Goal: Find specific page/section: Find specific page/section

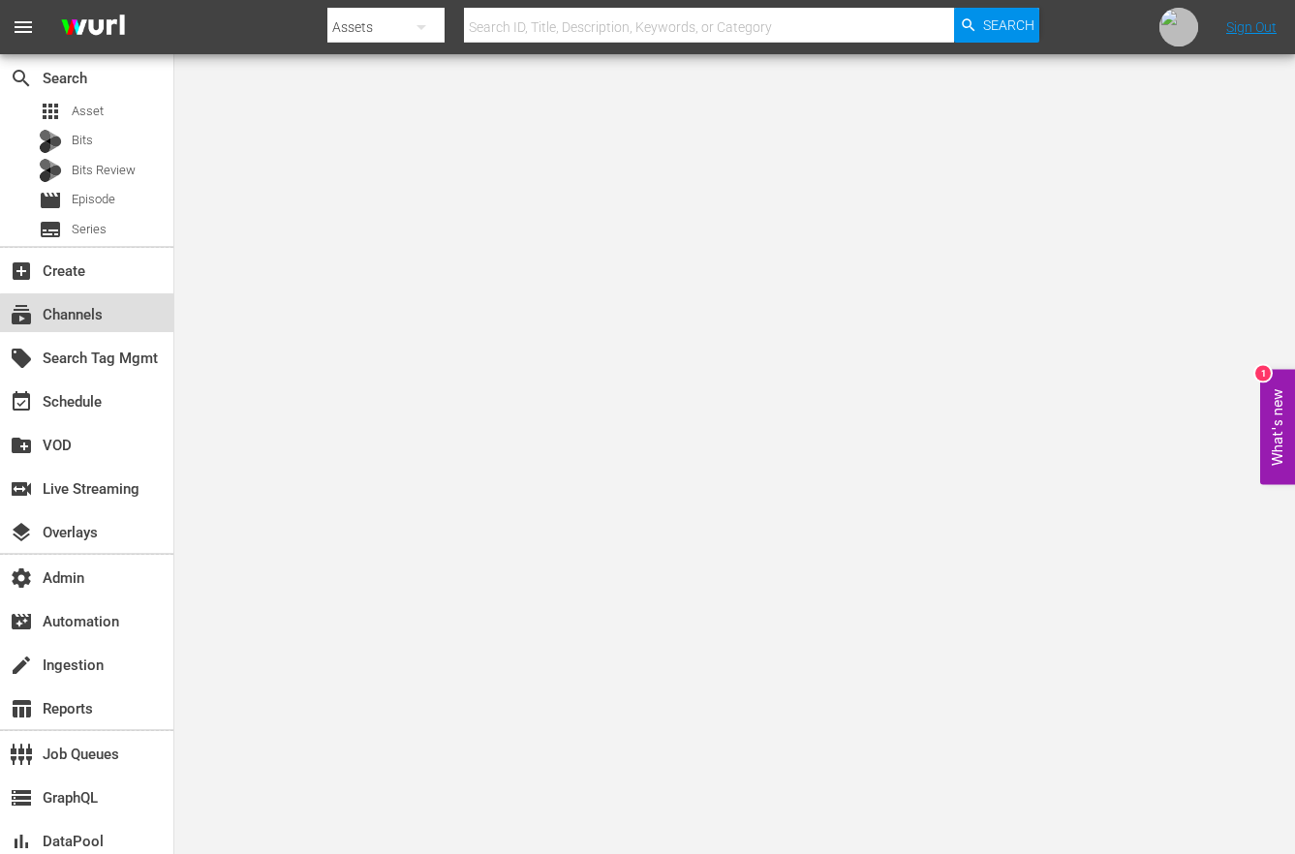
click at [106, 323] on div "subscriptions Channels" at bounding box center [86, 312] width 173 height 39
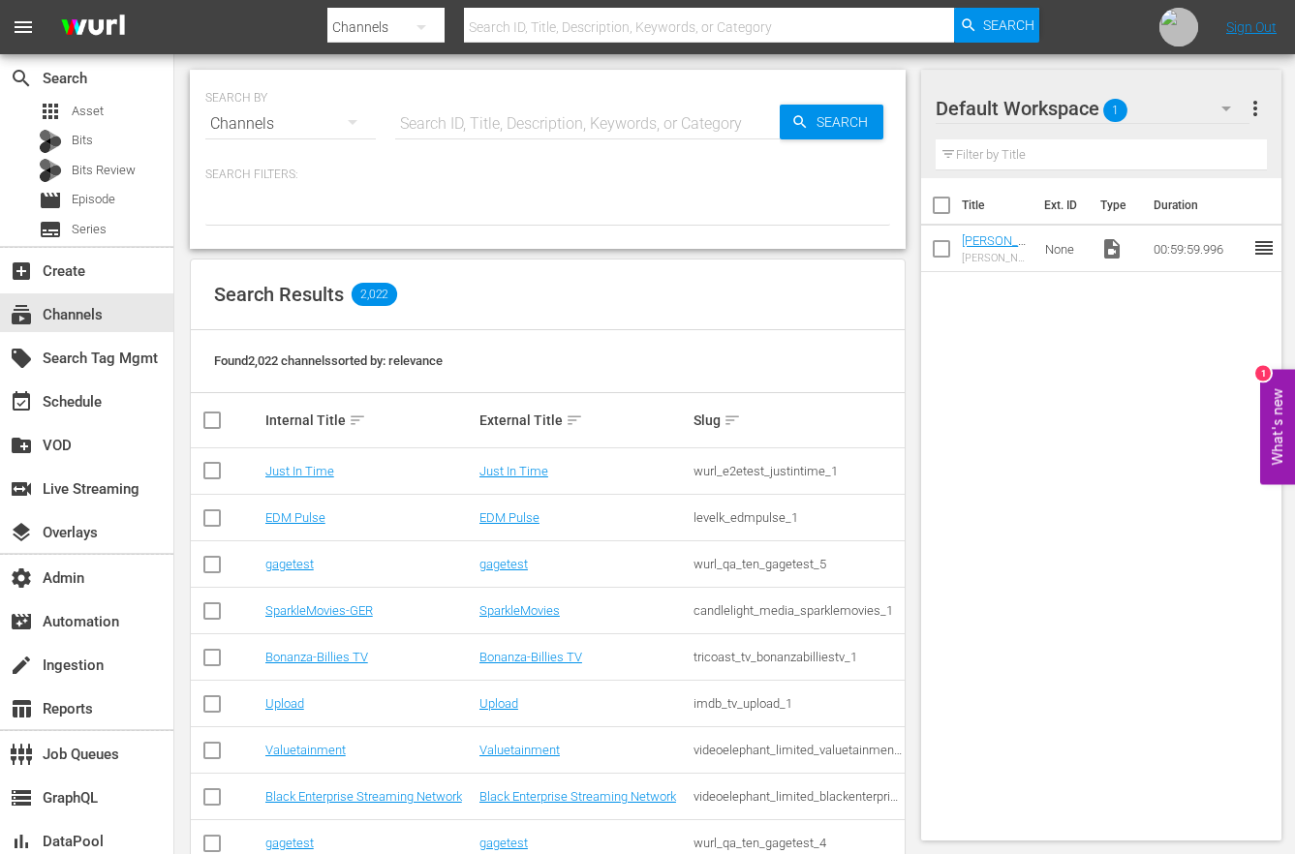
click at [548, 101] on input "text" at bounding box center [587, 124] width 384 height 46
click at [548, 107] on input "text" at bounding box center [587, 124] width 384 height 46
paste input "lawandcrime_lawandcrime_1"
type input "lawandcrime_lawandcrime_1"
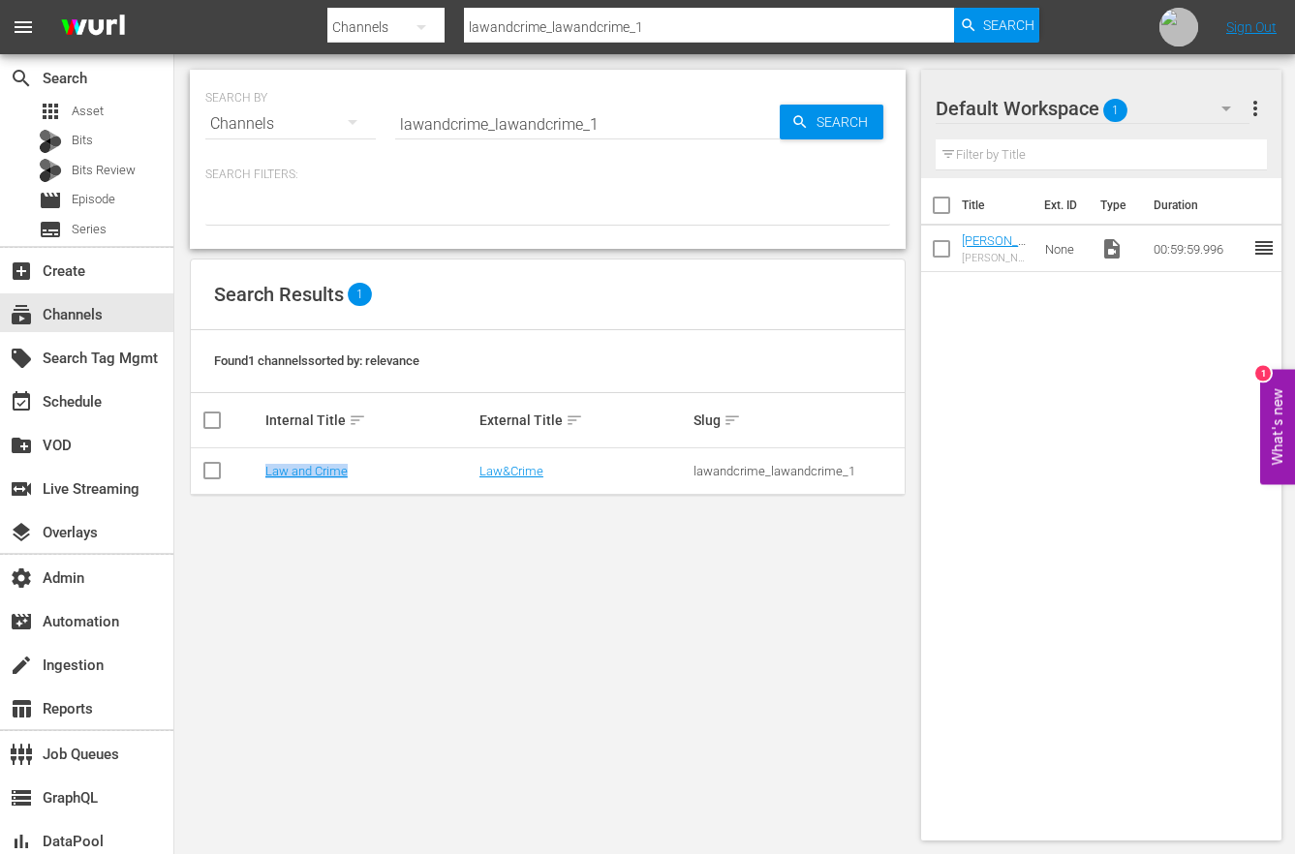
drag, startPoint x: 361, startPoint y: 475, endPoint x: 218, endPoint y: 475, distance: 143.3
click at [218, 475] on tr "Law and Crime Law&Crime lawandcrime_lawandcrime_1" at bounding box center [548, 471] width 714 height 46
copy link "Law and Crime"
click at [629, 124] on input "lawandcrime_lawandcrime_1" at bounding box center [587, 124] width 384 height 46
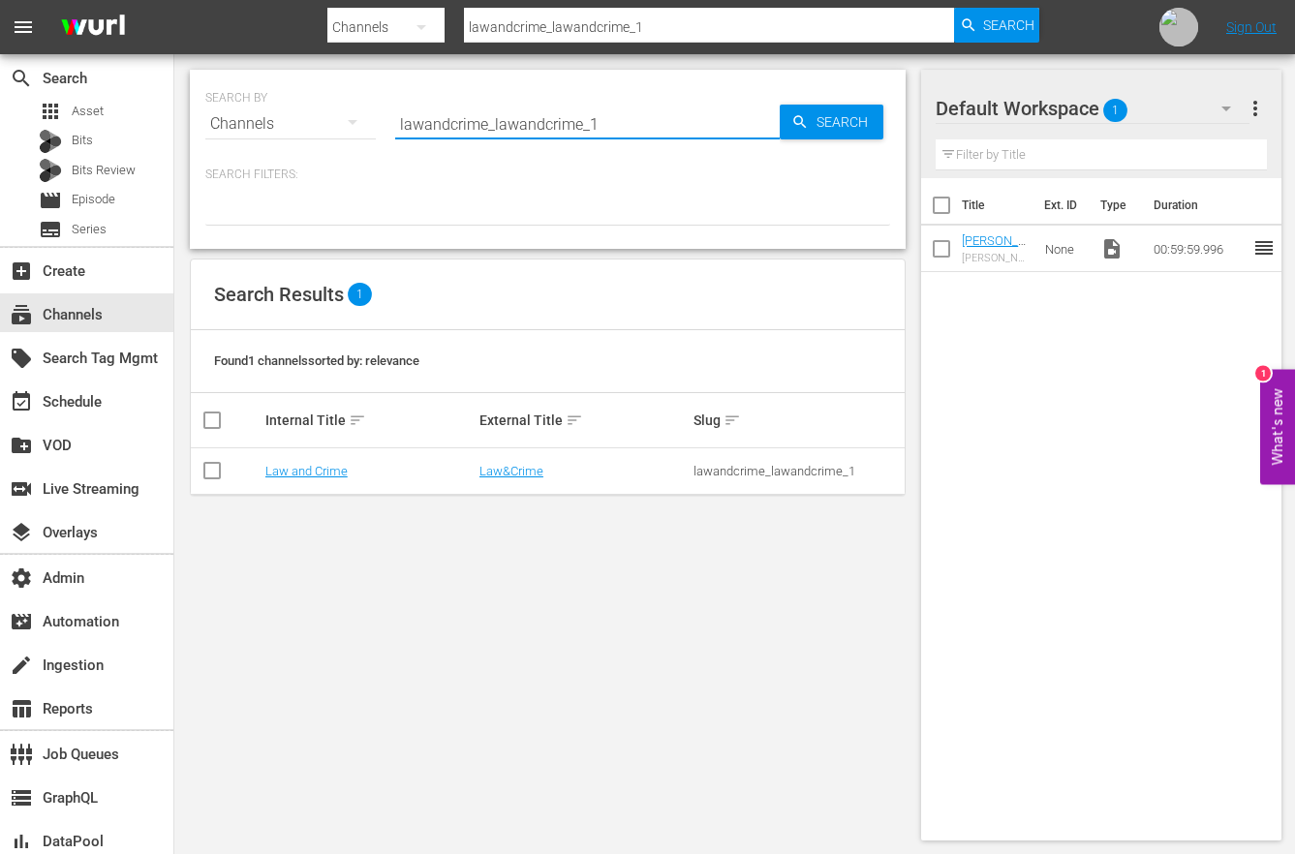
click at [629, 124] on input "lawandcrime_lawandcrime_1" at bounding box center [587, 124] width 384 height 46
paste input "Law and Crime"
type input "Law and Crime"
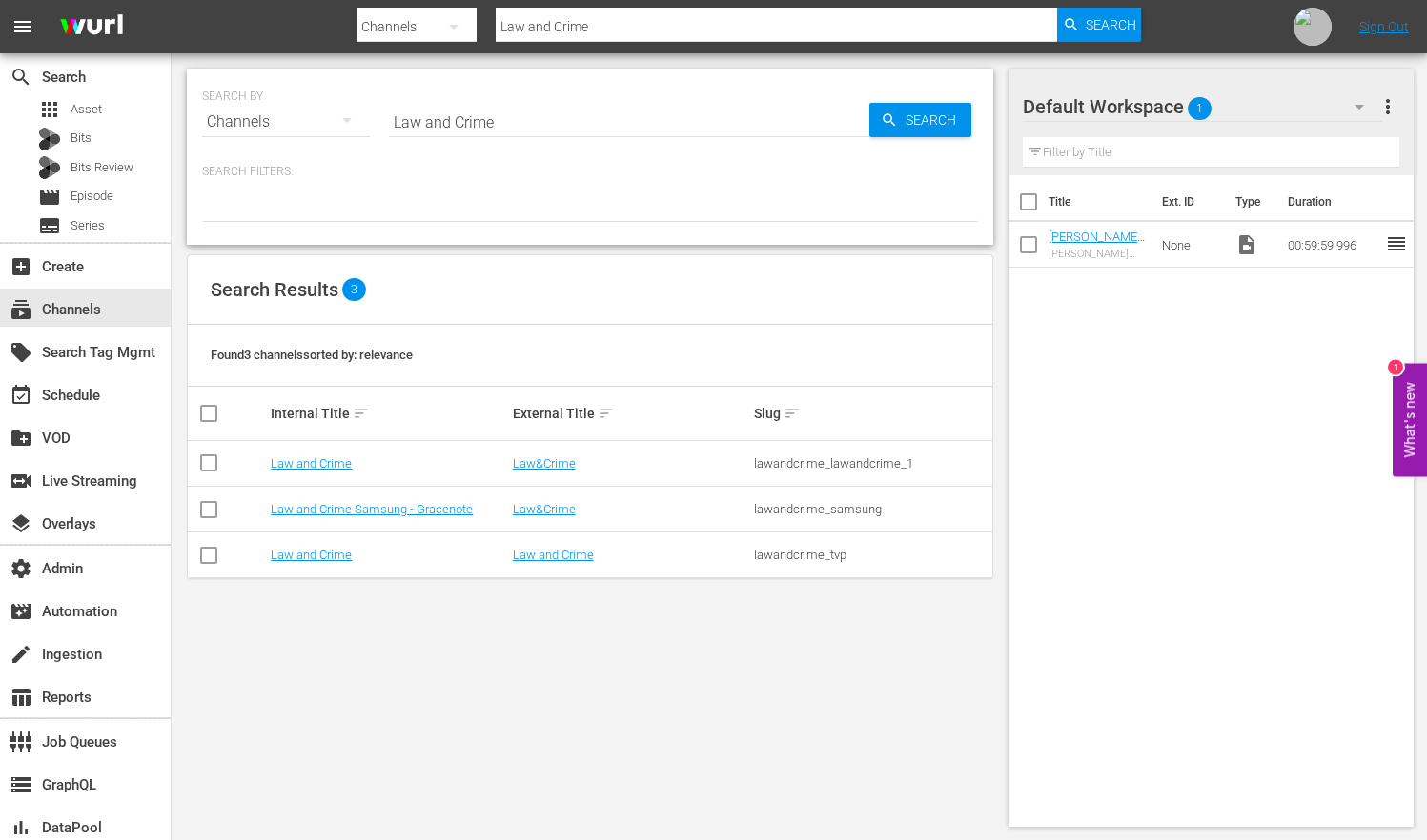
click at [479, 630] on div "SEARCH BY Search By Channels Search ID, Title, Description, Keywords, or Catego…" at bounding box center [589, 448] width 837 height 789
click at [421, 630] on div "SEARCH BY Search By Channels Search ID, Title, Description, Keywords, or Catego…" at bounding box center [589, 448] width 837 height 789
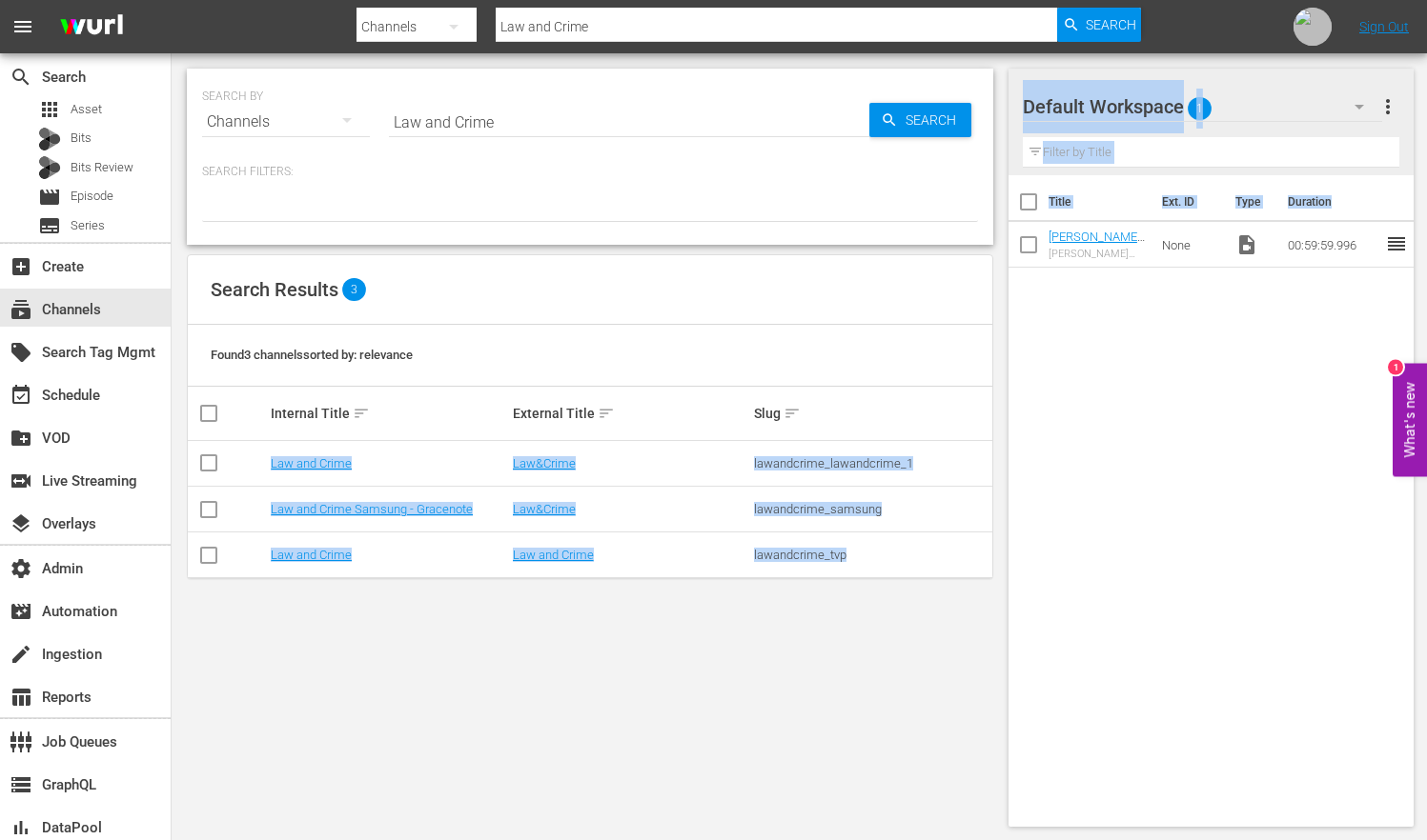
click at [1273, 622] on html "menu Search By Channels Search ID, Title, Description, Keywords, or Category La…" at bounding box center [714, 420] width 1427 height 840
